Goal: Check status: Check status

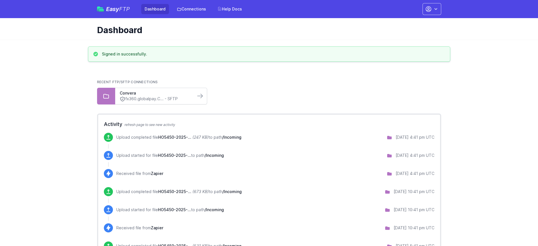
click at [151, 98] on link "fx360.globalpay.C... - SFTP" at bounding box center [155, 99] width 71 height 6
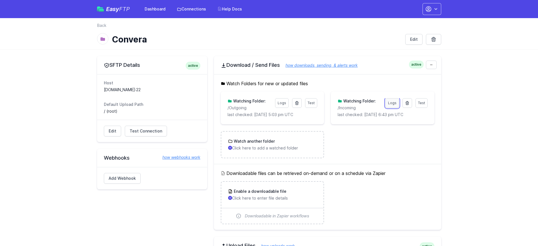
click at [392, 105] on link "Logs" at bounding box center [393, 103] width 14 height 10
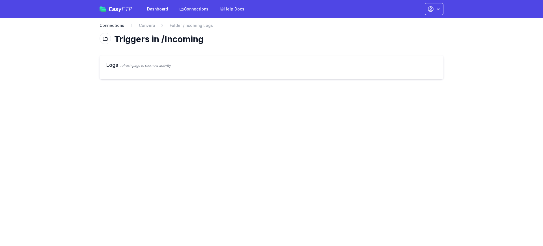
click at [112, 27] on link "Connections" at bounding box center [112, 26] width 25 height 6
